Goal: Transaction & Acquisition: Book appointment/travel/reservation

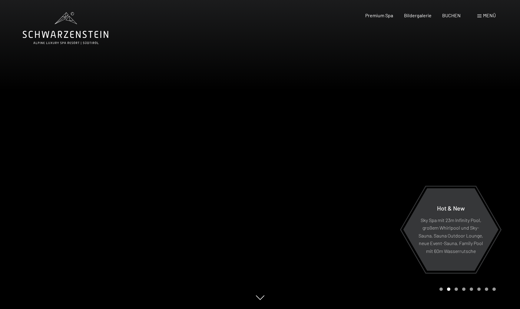
click at [478, 16] on span at bounding box center [479, 16] width 4 height 3
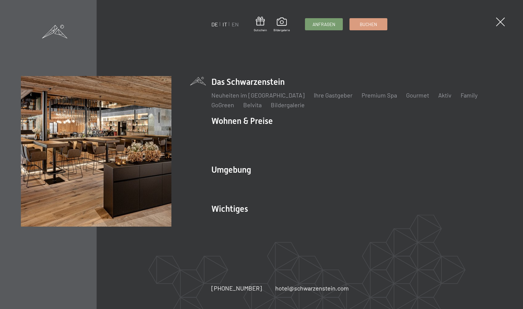
click at [223, 25] on link "IT" at bounding box center [224, 24] width 5 height 7
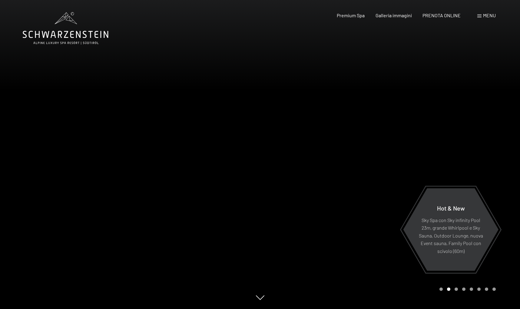
click at [479, 17] on span at bounding box center [479, 16] width 4 height 3
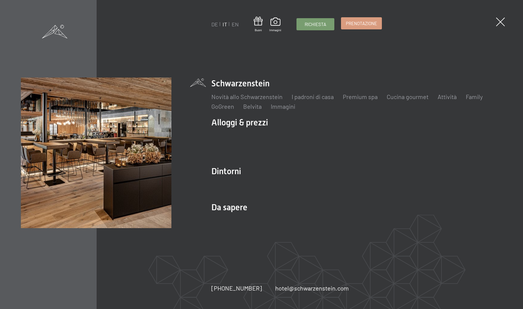
click at [359, 24] on span "Prenotazione" at bounding box center [361, 23] width 31 height 6
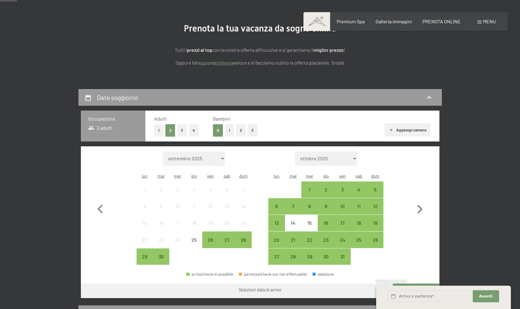
scroll to position [65, 0]
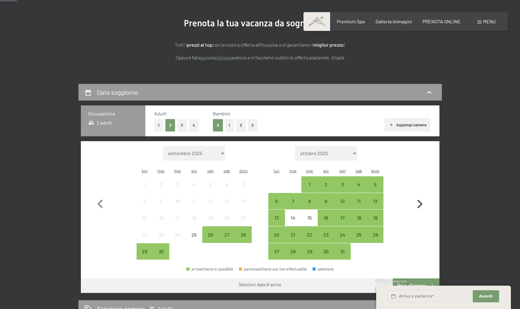
click at [421, 197] on icon "button" at bounding box center [420, 204] width 18 height 18
select select "[DATE]"
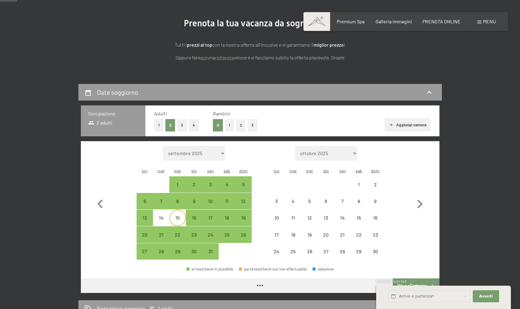
select select "[DATE]"
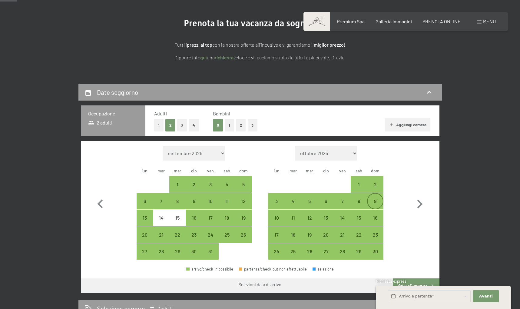
click at [373, 199] on div "9" at bounding box center [374, 206] width 15 height 15
select select "[DATE]"
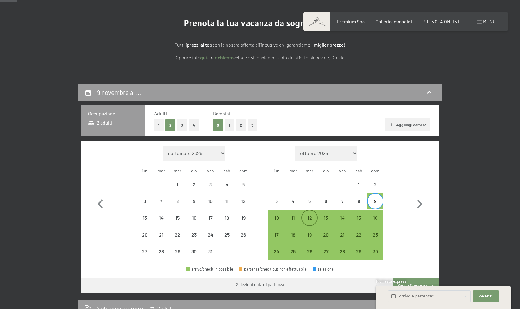
click at [310, 215] on div "12" at bounding box center [309, 222] width 15 height 15
select select "[DATE]"
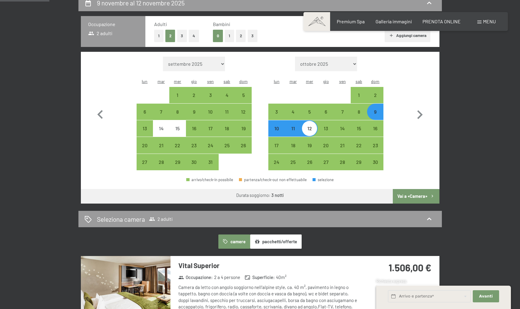
scroll to position [161, 0]
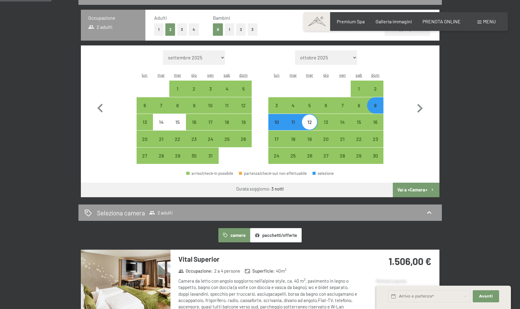
click at [411, 182] on button "Vai a «Camera»" at bounding box center [416, 189] width 46 height 15
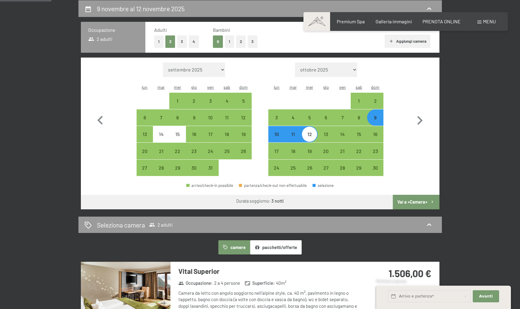
select select "[DATE]"
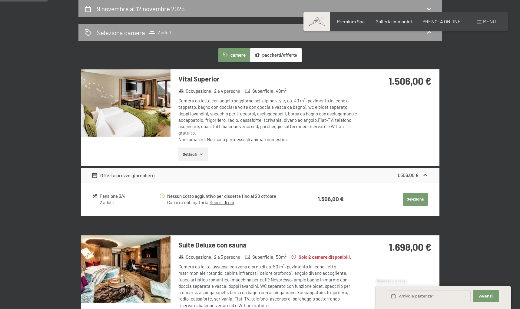
click at [204, 152] on icon "button" at bounding box center [201, 154] width 5 height 5
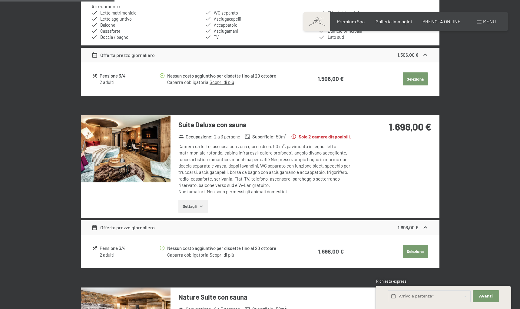
scroll to position [338, 0]
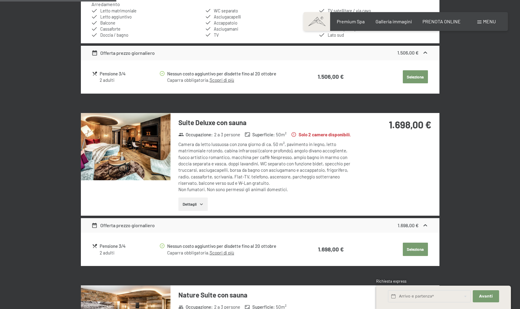
click at [117, 145] on img at bounding box center [126, 146] width 90 height 67
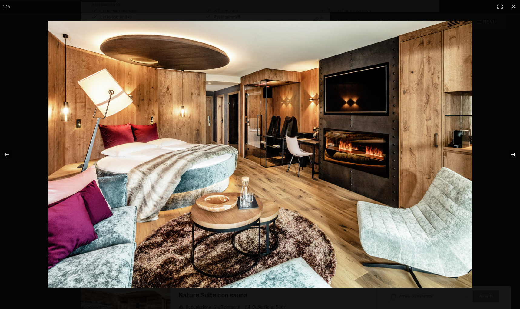
click at [512, 154] on button "button" at bounding box center [508, 154] width 21 height 30
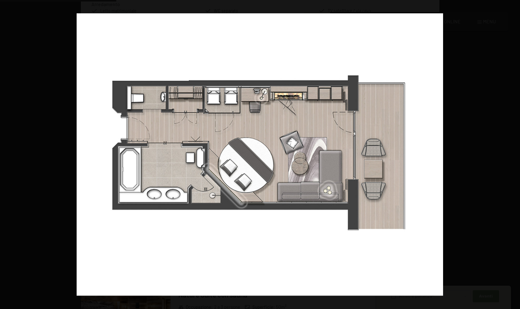
click at [512, 154] on button "button" at bounding box center [508, 154] width 21 height 30
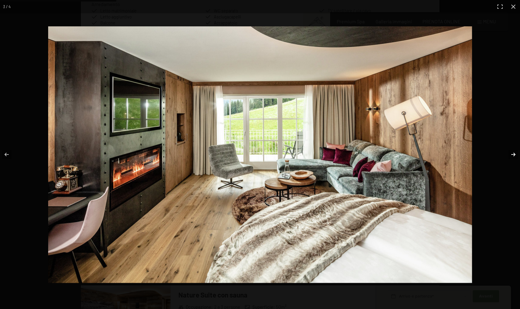
click at [512, 155] on button "button" at bounding box center [508, 154] width 21 height 30
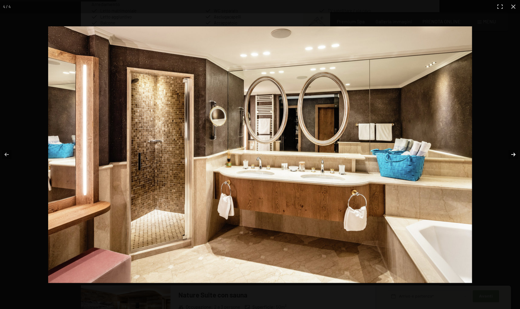
click at [513, 155] on button "button" at bounding box center [508, 154] width 21 height 30
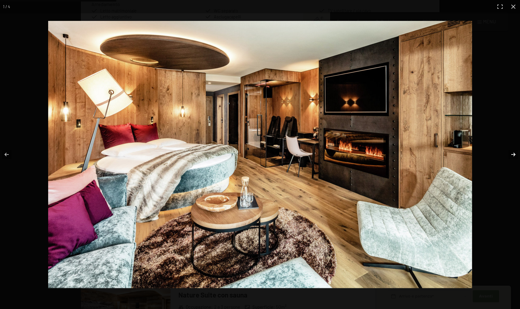
click at [513, 155] on button "button" at bounding box center [508, 154] width 21 height 30
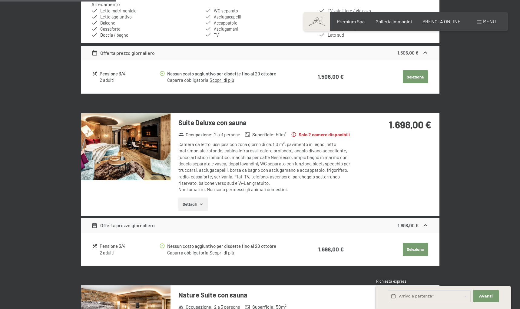
click at [0, 0] on button "button" at bounding box center [0, 0] width 0 height 0
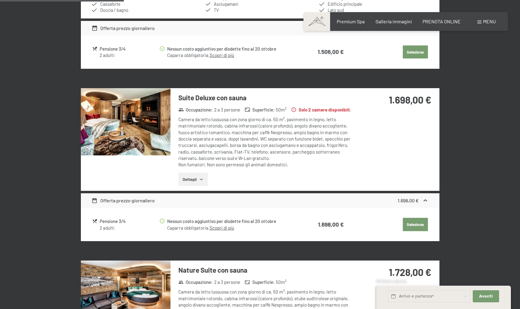
scroll to position [363, 0]
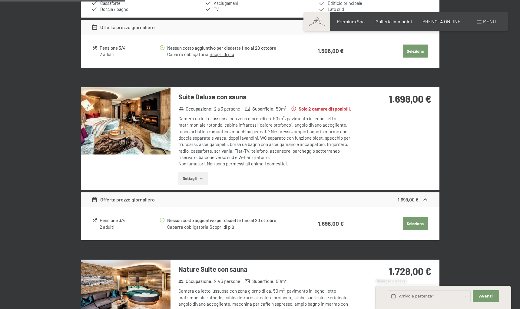
click at [414, 221] on button "Seleziona" at bounding box center [414, 223] width 25 height 13
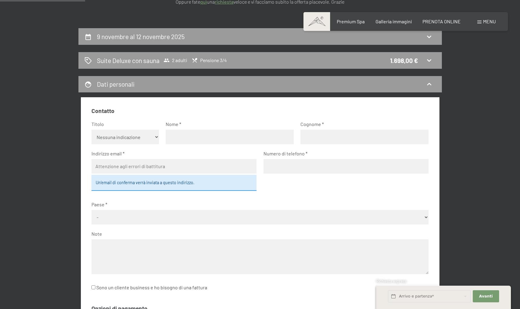
scroll to position [97, 0]
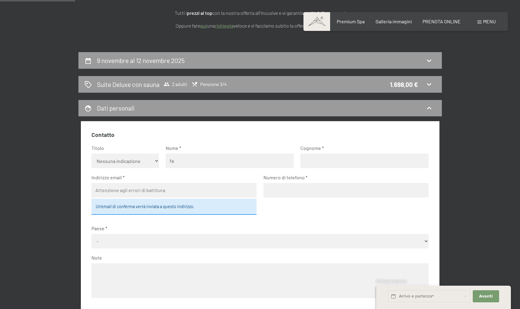
type input "[PERSON_NAME]"
type input "Barelli"
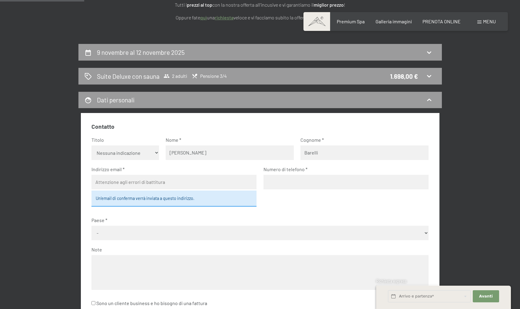
scroll to position [110, 0]
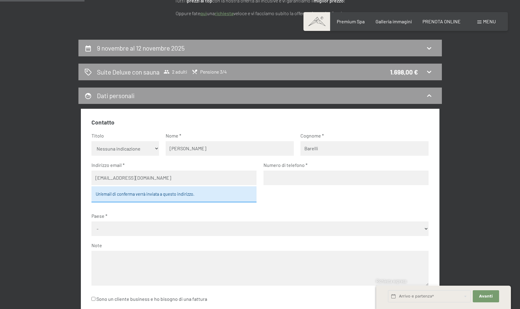
type input "[EMAIL_ADDRESS][DOMAIN_NAME]"
type input "3335653917"
select select "ITA"
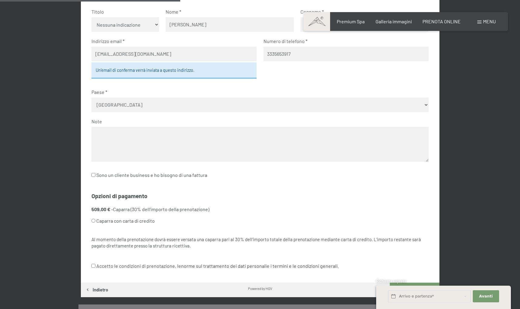
scroll to position [233, 0]
click at [94, 218] on input "Caparra con carta di credito" at bounding box center [93, 220] width 4 height 4
radio input "true"
click at [95, 260] on label "Accetto le condizioni di prenotazione, le norme sul trattamento dei dati person…" at bounding box center [214, 265] width 247 height 11
click at [95, 264] on input "Accetto le condizioni di prenotazione, le norme sul trattamento dei dati person…" at bounding box center [93, 266] width 4 height 4
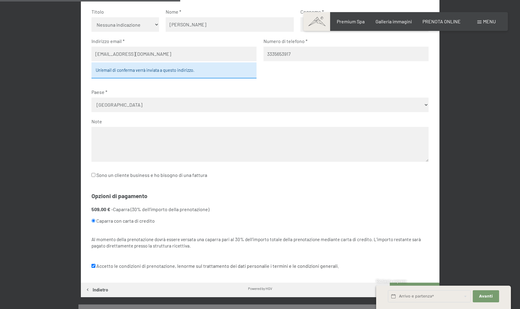
checkbox input "true"
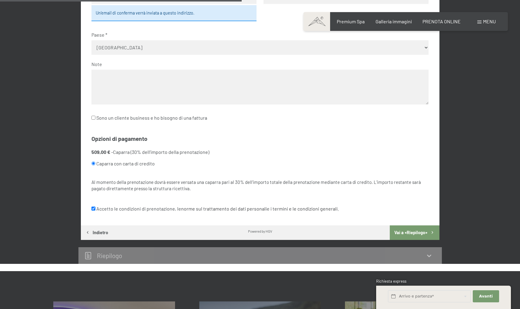
scroll to position [340, 0]
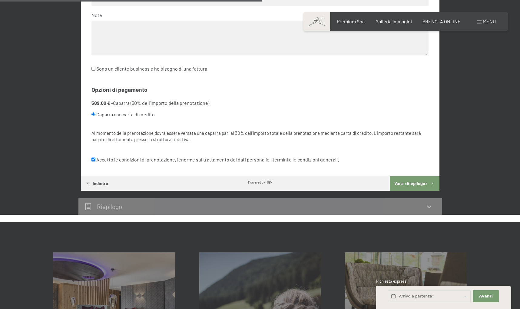
click at [406, 176] on button "Vai a «Riepilogo»" at bounding box center [413, 183] width 49 height 15
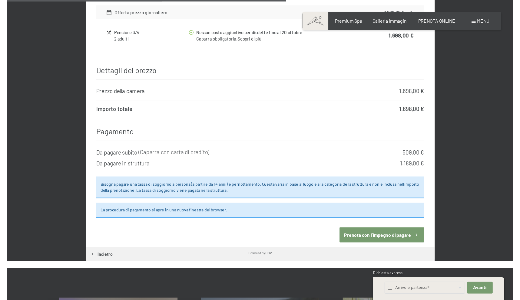
scroll to position [484, 0]
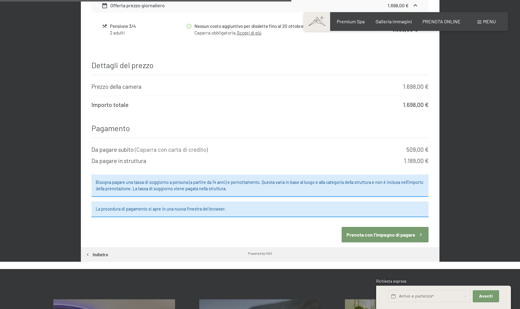
click at [396, 227] on button "Prenota con l’impegno di pagare" at bounding box center [384, 234] width 87 height 15
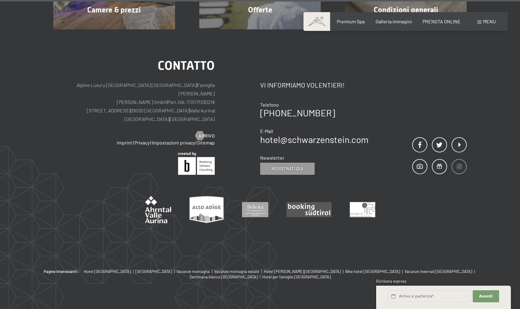
scroll to position [528, 0]
